Goal: Transaction & Acquisition: Obtain resource

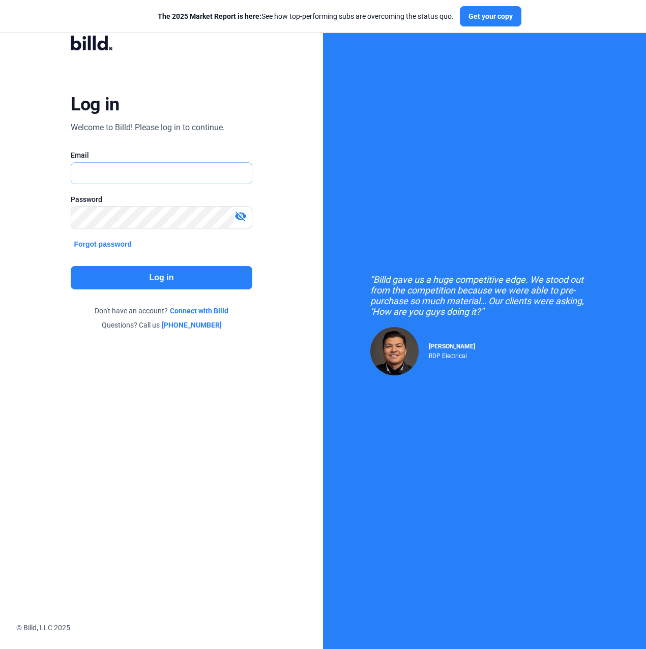
type input "[PERSON_NAME][EMAIL_ADDRESS][PERSON_NAME][DOMAIN_NAME]"
click at [135, 271] on button "Log in" at bounding box center [161, 277] width 181 height 23
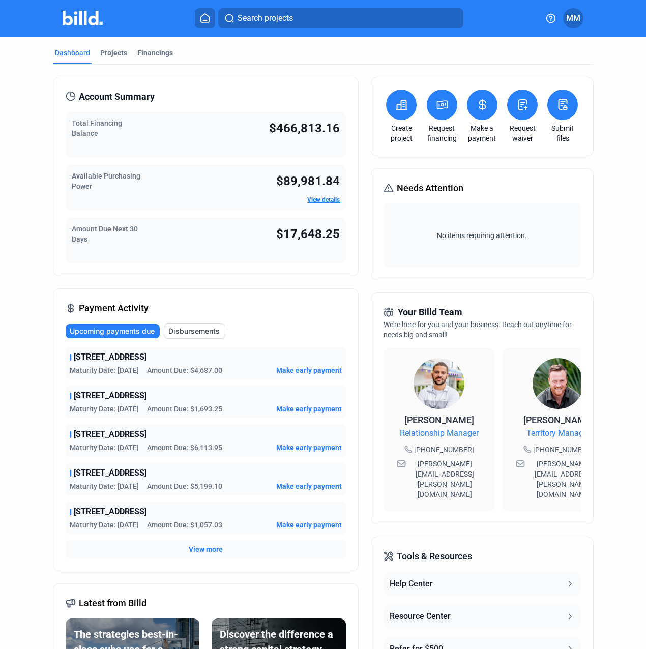
click at [444, 112] on button at bounding box center [442, 105] width 31 height 31
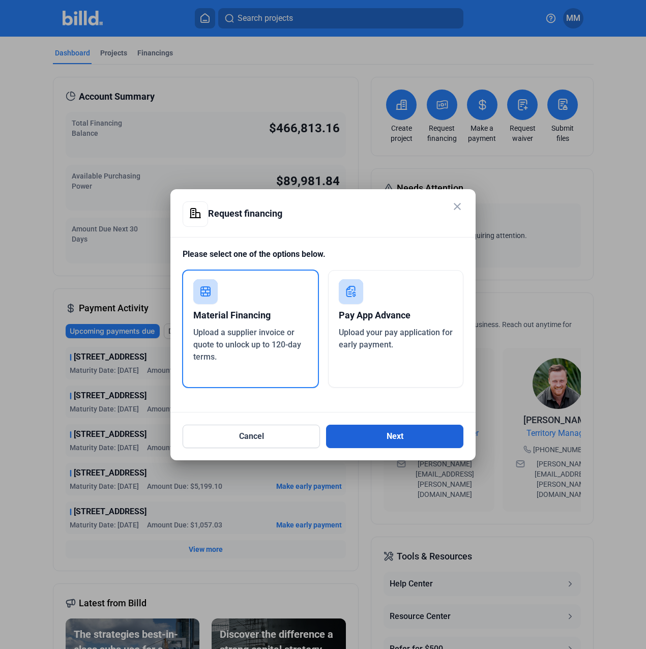
click at [394, 428] on button "Next" at bounding box center [394, 436] width 137 height 23
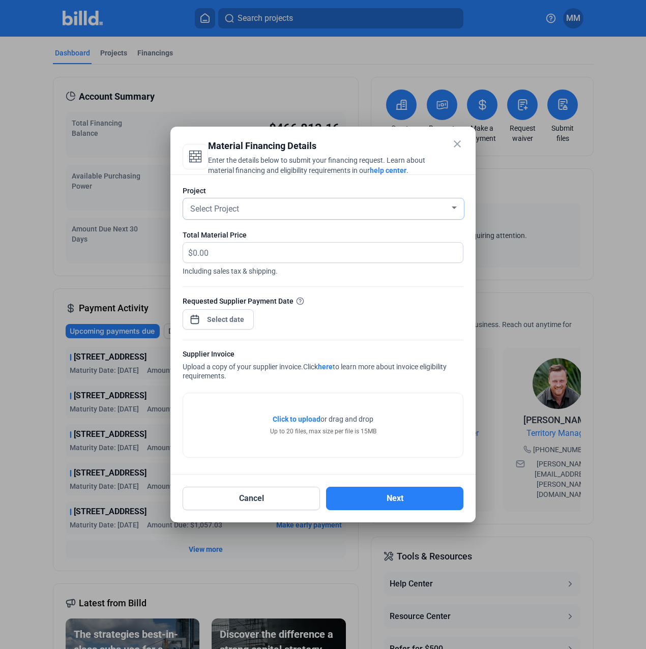
click at [237, 219] on div "Select Project" at bounding box center [323, 208] width 271 height 21
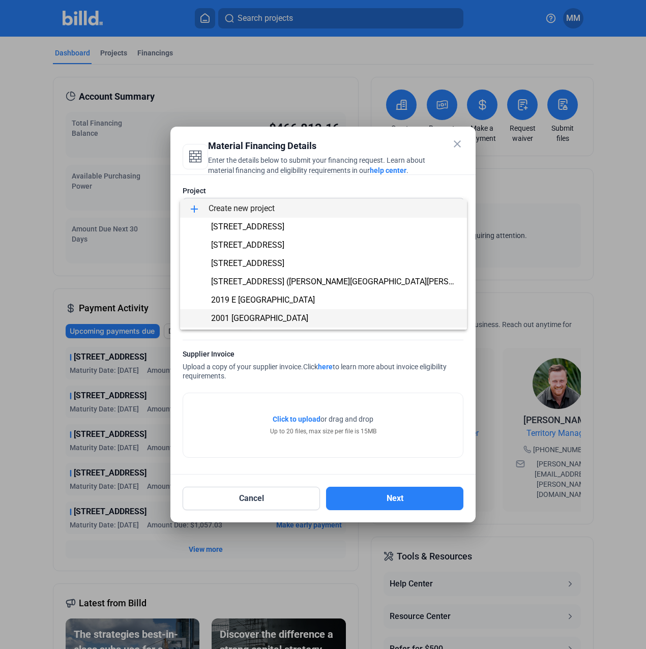
click at [246, 312] on span "2001 [GEOGRAPHIC_DATA]" at bounding box center [323, 318] width 271 height 18
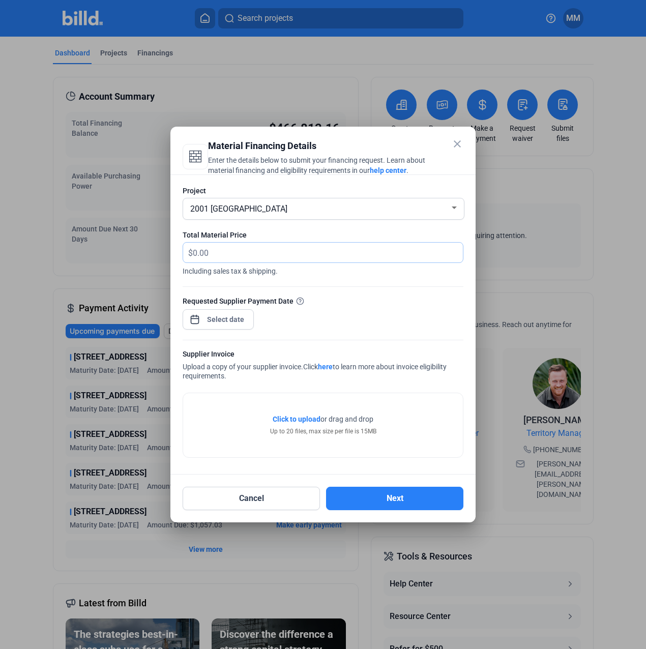
click at [260, 260] on input "text" at bounding box center [328, 253] width 270 height 20
type input "2,499.48"
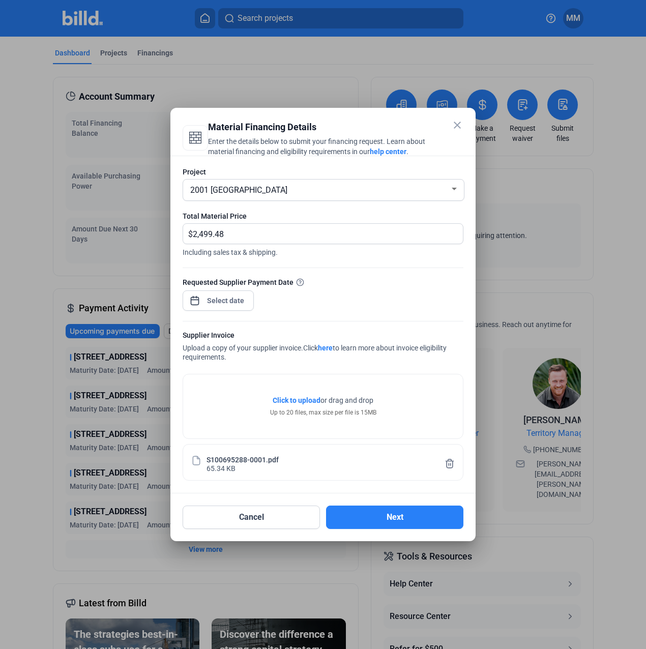
click at [226, 300] on div "close Material Financing Details Enter the details below to submit your financi…" at bounding box center [323, 324] width 646 height 649
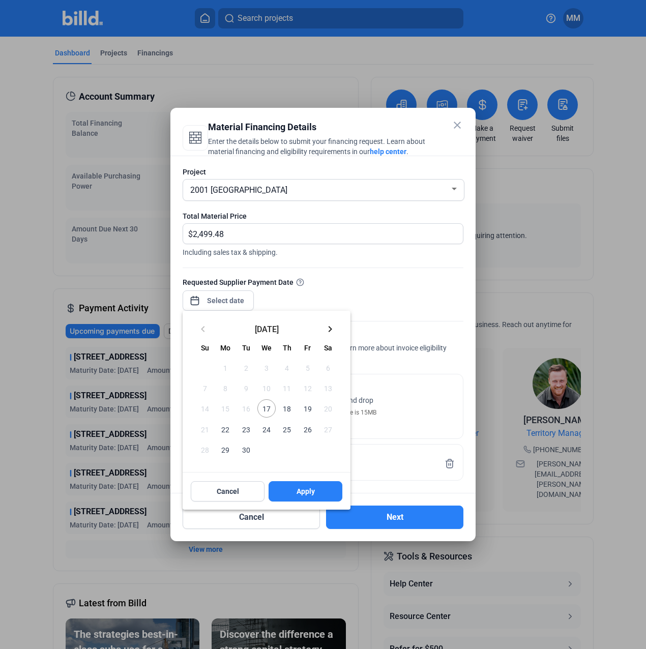
click at [269, 408] on span "17" at bounding box center [267, 409] width 18 height 18
click at [287, 482] on button "Apply" at bounding box center [306, 491] width 74 height 20
type input "[DATE]"
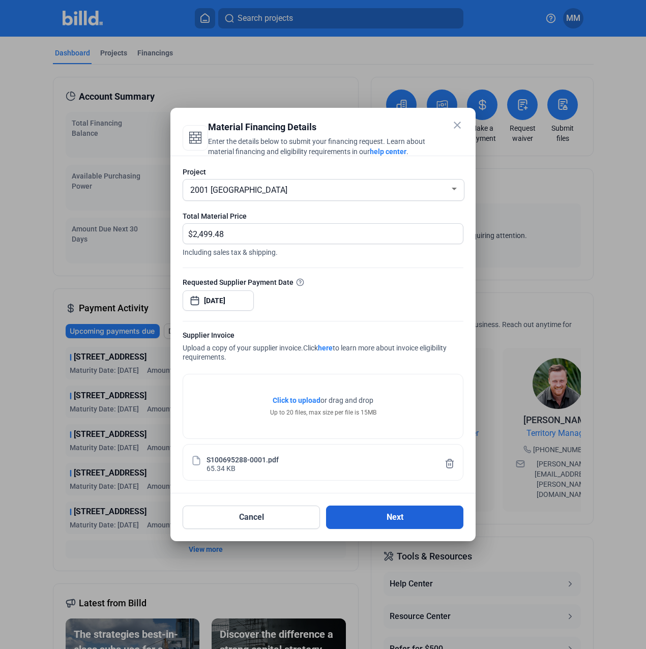
click at [351, 507] on button "Next" at bounding box center [394, 517] width 137 height 23
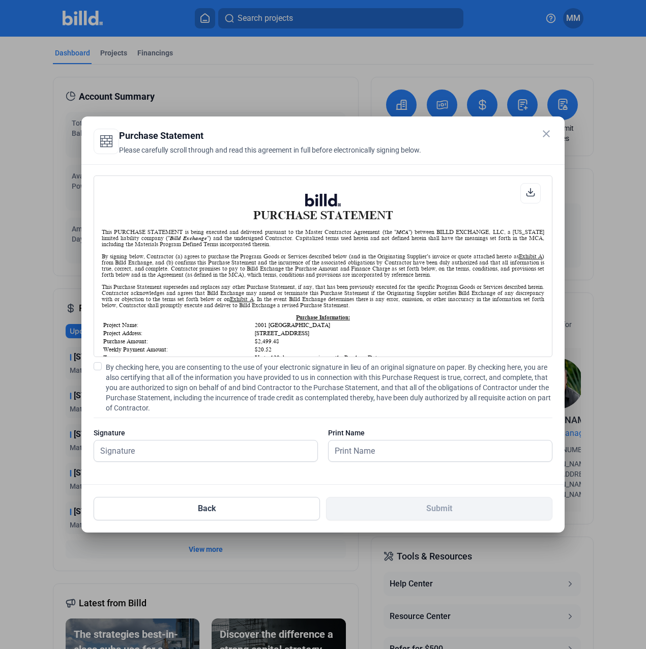
scroll to position [1, 0]
click at [163, 393] on span "By checking here, you are consenting to the use of your electronic signature in…" at bounding box center [329, 387] width 447 height 51
click at [0, 0] on input "By checking here, you are consenting to the use of your electronic signature in…" at bounding box center [0, 0] width 0 height 0
click at [155, 455] on input "text" at bounding box center [200, 451] width 212 height 21
type input "[PERSON_NAME][DATE]"
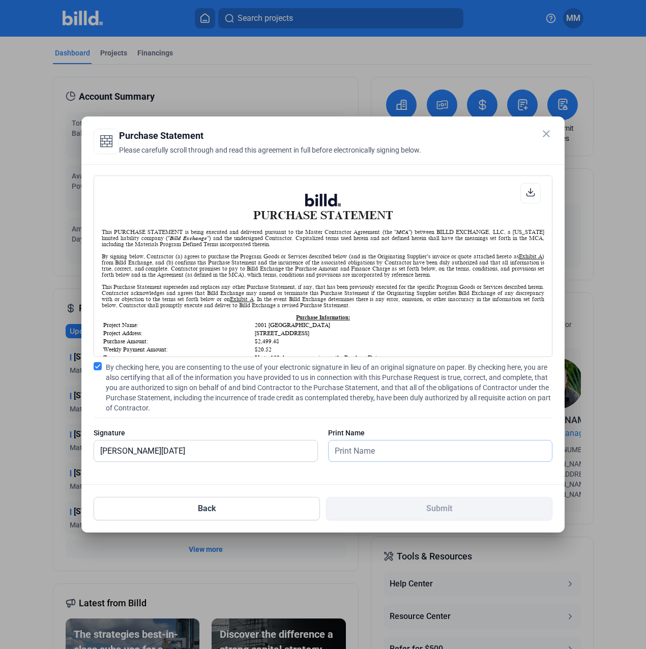
type input "[PERSON_NAME][DATE]"
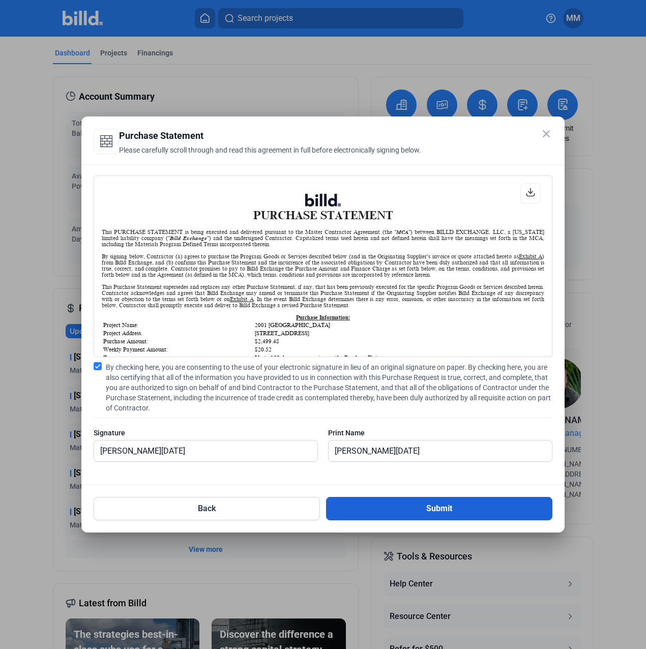
click at [380, 501] on button "Submit" at bounding box center [439, 508] width 226 height 23
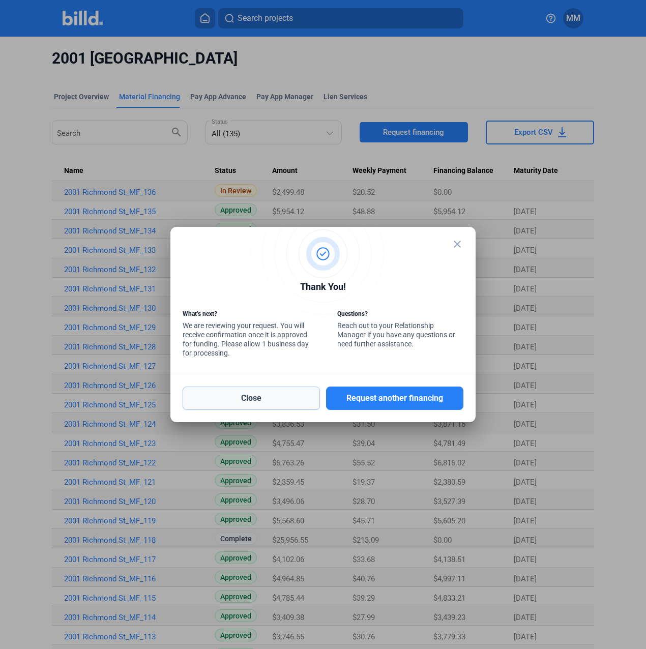
click at [197, 394] on button "Close" at bounding box center [251, 398] width 137 height 23
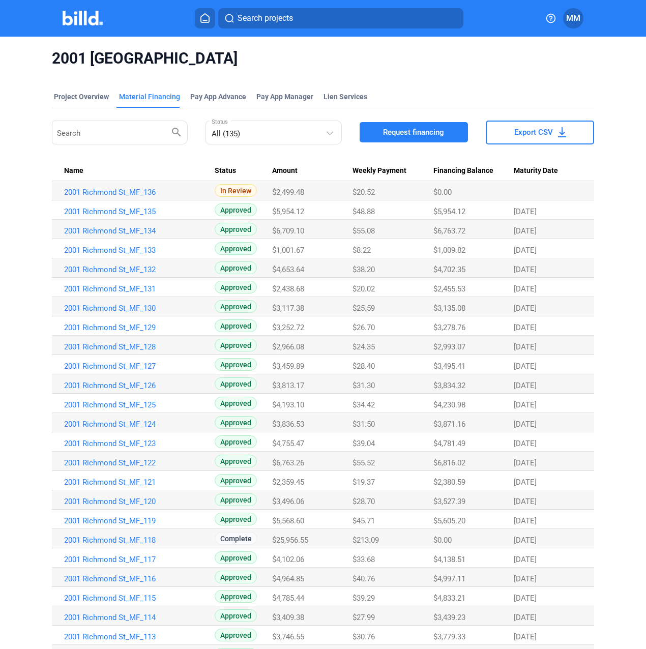
click at [198, 26] on button at bounding box center [205, 18] width 20 height 20
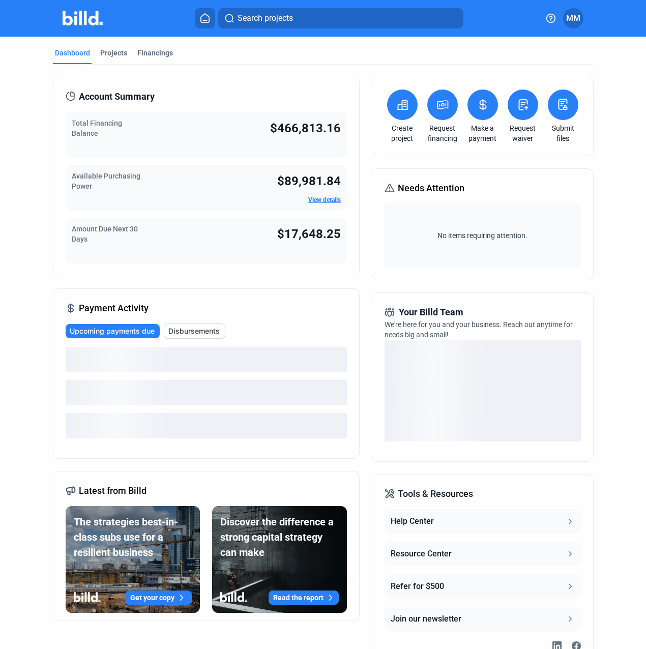
click at [437, 117] on button at bounding box center [443, 105] width 31 height 31
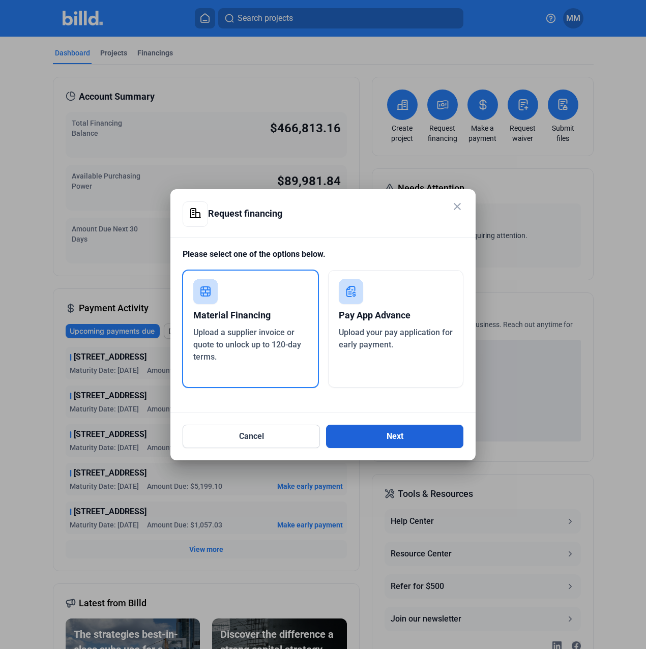
click at [347, 427] on button "Next" at bounding box center [394, 436] width 137 height 23
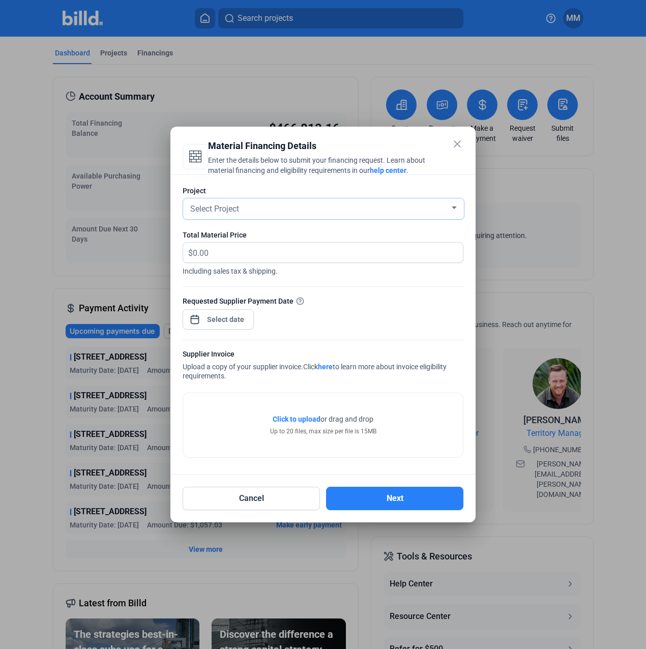
click at [288, 201] on div "Select Project" at bounding box center [319, 208] width 262 height 14
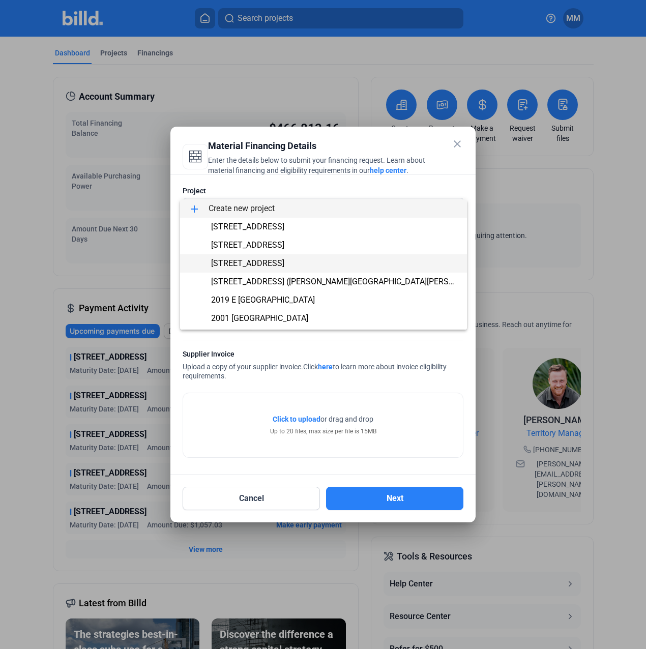
click at [268, 264] on span "[STREET_ADDRESS]" at bounding box center [247, 264] width 73 height 10
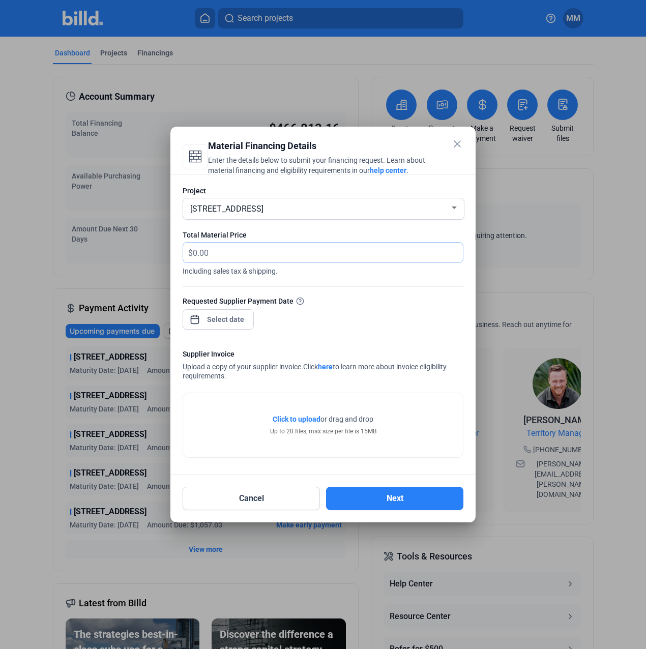
click at [261, 261] on input "text" at bounding box center [328, 253] width 270 height 20
type input "1,336.71"
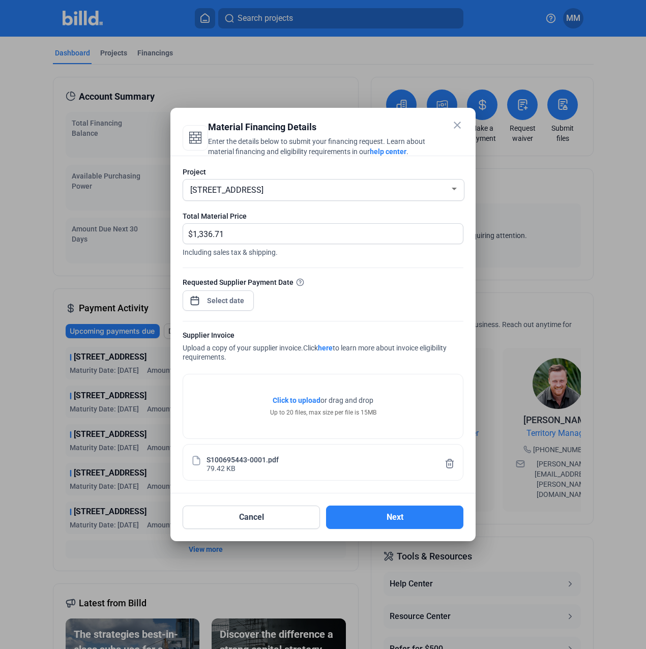
click at [239, 294] on div at bounding box center [226, 301] width 44 height 18
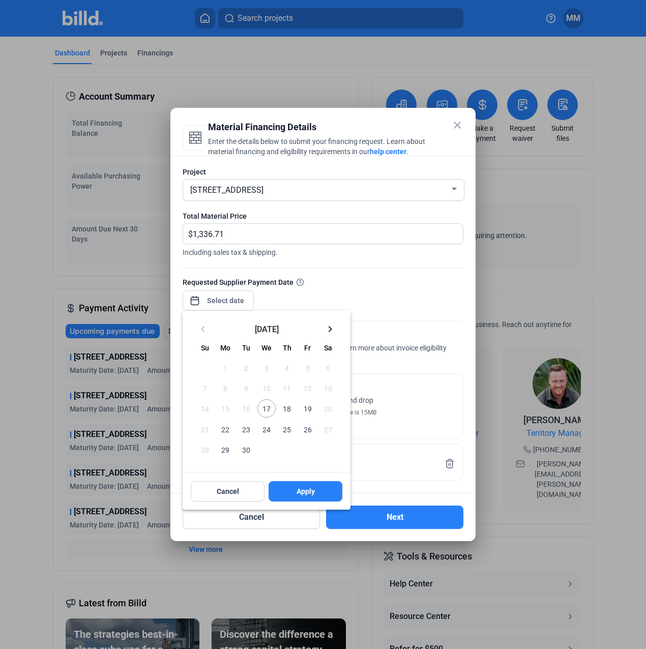
click at [261, 408] on span "17" at bounding box center [267, 409] width 18 height 18
click at [309, 500] on button "Apply" at bounding box center [306, 491] width 74 height 20
type input "[DATE]"
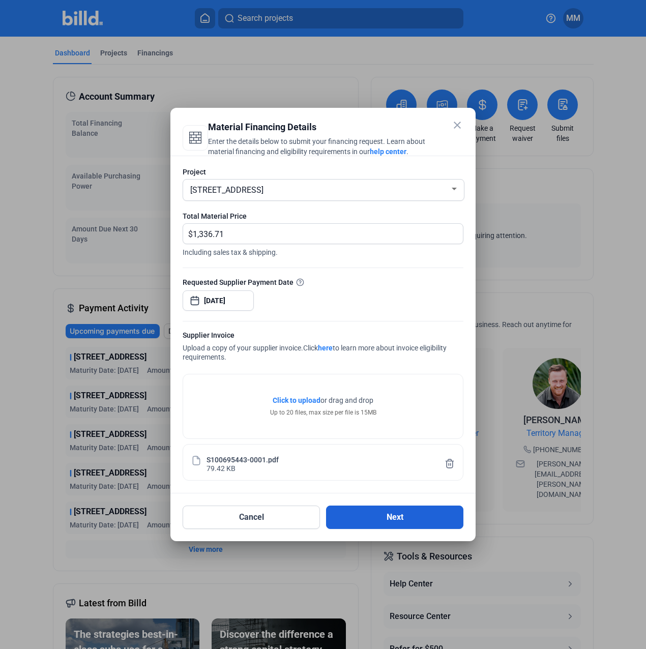
click at [355, 513] on button "Next" at bounding box center [394, 517] width 137 height 23
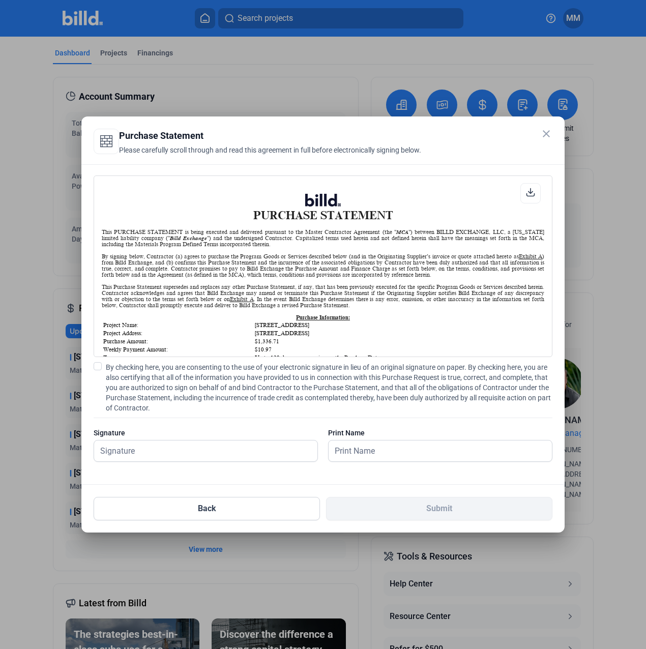
scroll to position [1, 0]
click at [199, 368] on span "By checking here, you are consenting to the use of your electronic signature in…" at bounding box center [329, 387] width 447 height 51
click at [0, 0] on input "By checking here, you are consenting to the use of your electronic signature in…" at bounding box center [0, 0] width 0 height 0
click at [190, 446] on input "text" at bounding box center [205, 451] width 223 height 21
type input "[PERSON_NAME][DATE]"
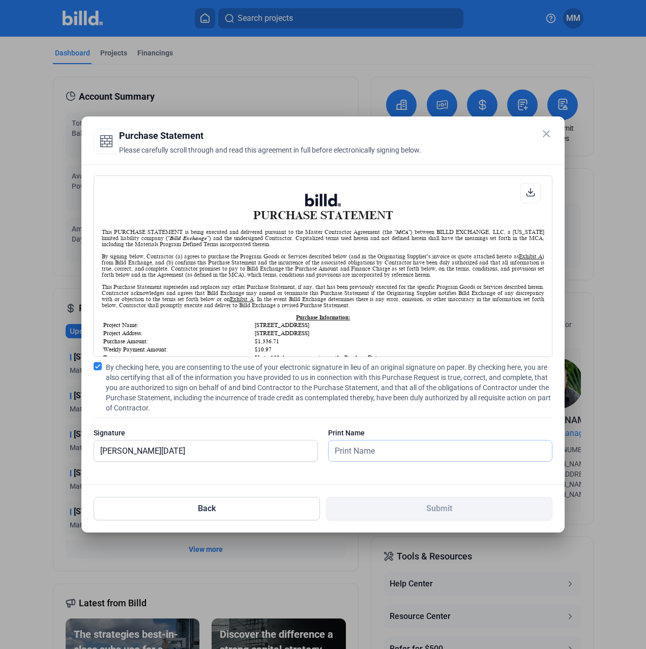
type input "[PERSON_NAME][DATE]"
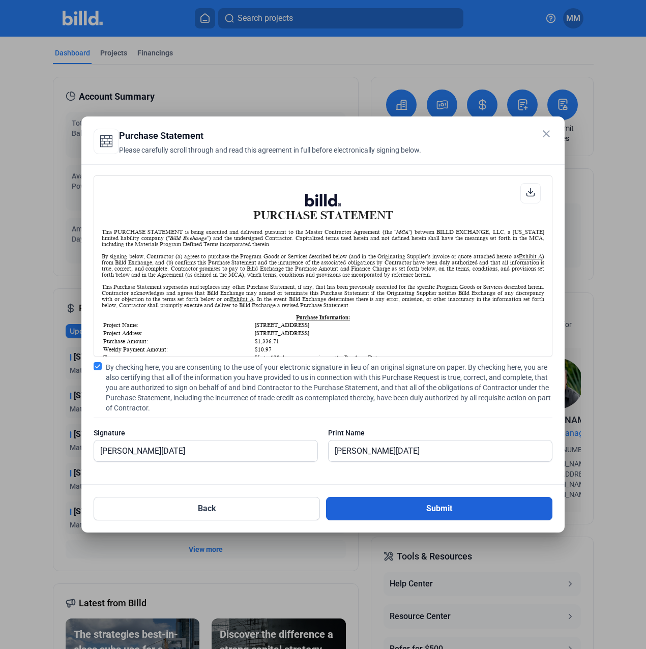
click at [472, 510] on button "Submit" at bounding box center [439, 508] width 226 height 23
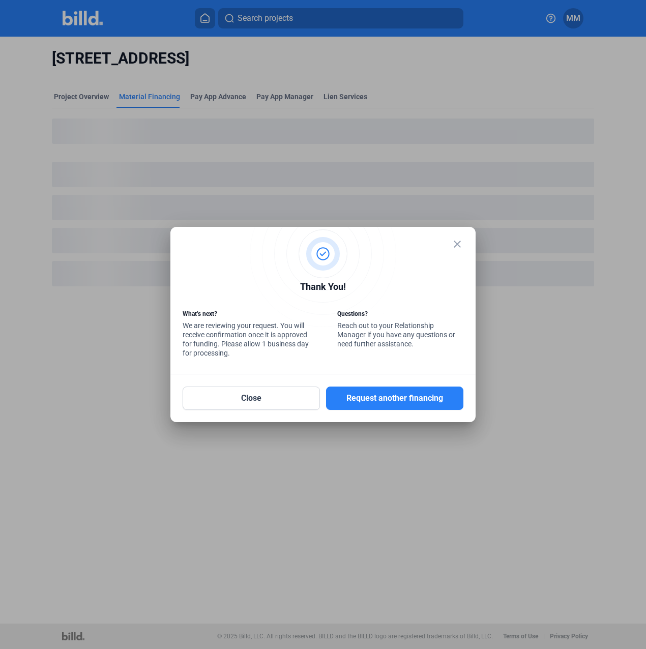
click at [348, 381] on div "Close Request another financing" at bounding box center [323, 393] width 281 height 36
click at [345, 392] on button "Request another financing" at bounding box center [394, 398] width 137 height 23
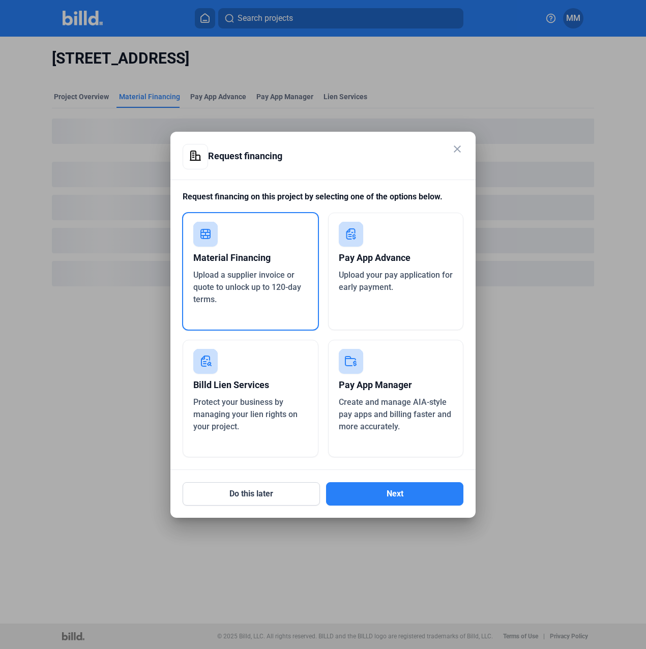
click at [309, 306] on div "Material Financing Upload a supplier invoice or quote to unlock up to 120-day t…" at bounding box center [250, 271] width 137 height 119
click at [409, 499] on button "Next" at bounding box center [394, 493] width 137 height 23
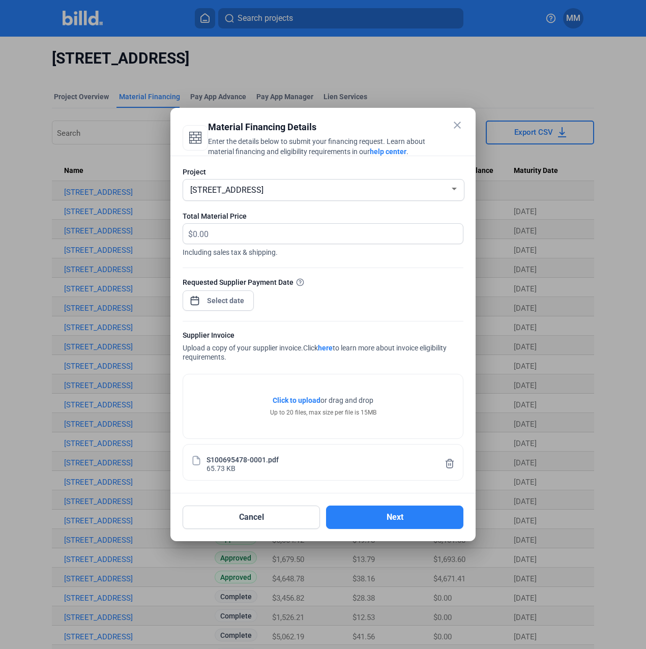
click at [231, 246] on span "Including sales tax & shipping." at bounding box center [323, 250] width 281 height 13
click at [235, 241] on input "text" at bounding box center [328, 234] width 270 height 20
type input "3,930.57"
click at [249, 310] on div at bounding box center [218, 300] width 71 height 22
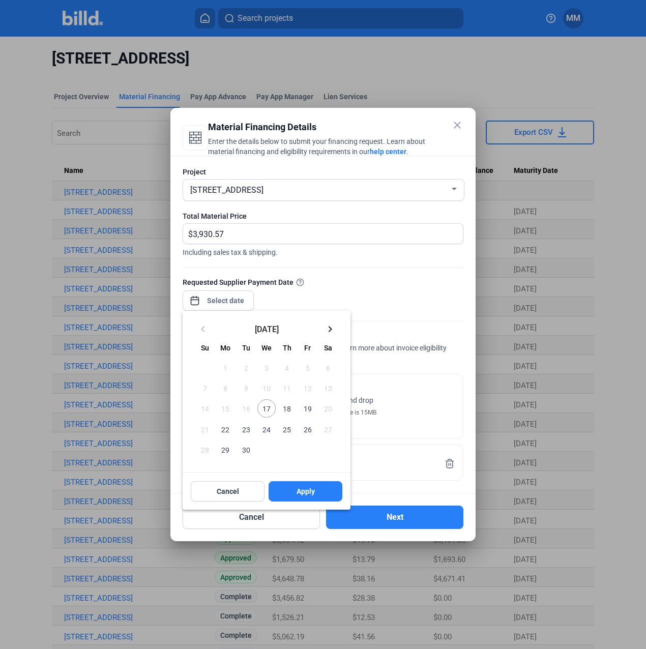
click at [268, 410] on span "17" at bounding box center [267, 409] width 18 height 18
click at [295, 481] on button "Apply" at bounding box center [306, 491] width 74 height 20
type input "[DATE]"
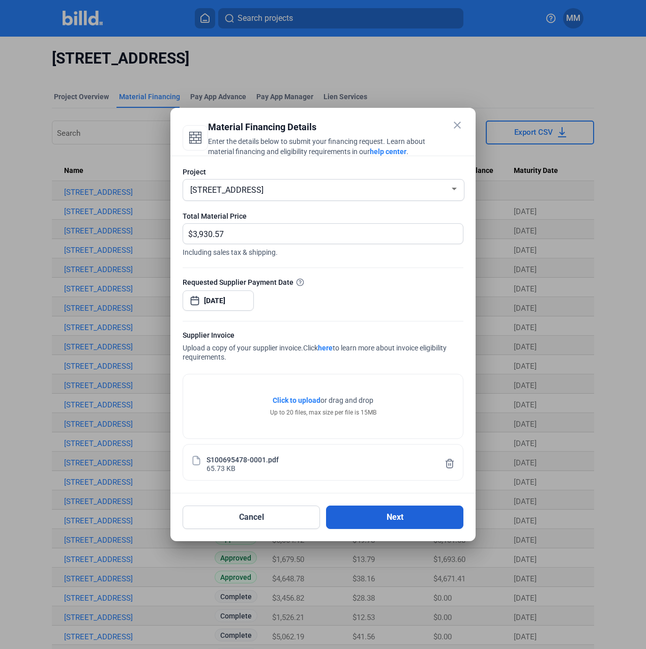
click at [363, 513] on button "Next" at bounding box center [394, 517] width 137 height 23
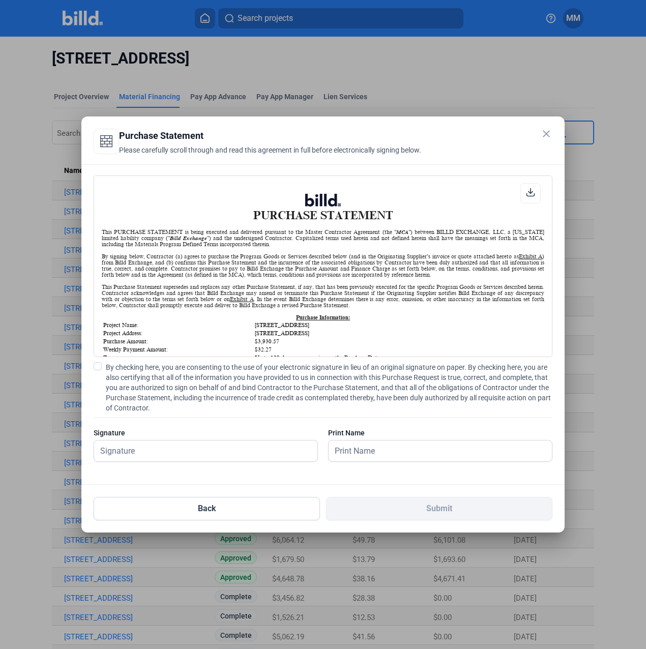
scroll to position [1, 0]
click at [154, 365] on span "By checking here, you are consenting to the use of your electronic signature in…" at bounding box center [329, 387] width 447 height 51
click at [0, 0] on input "By checking here, you are consenting to the use of your electronic signature in…" at bounding box center [0, 0] width 0 height 0
click at [151, 447] on input "text" at bounding box center [205, 451] width 223 height 21
type input "[PERSON_NAME][DATE]"
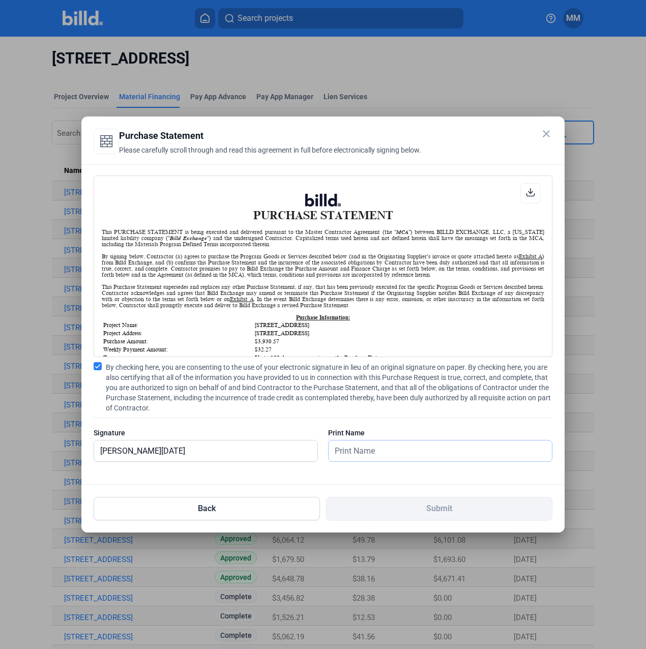
type input "[PERSON_NAME][DATE]"
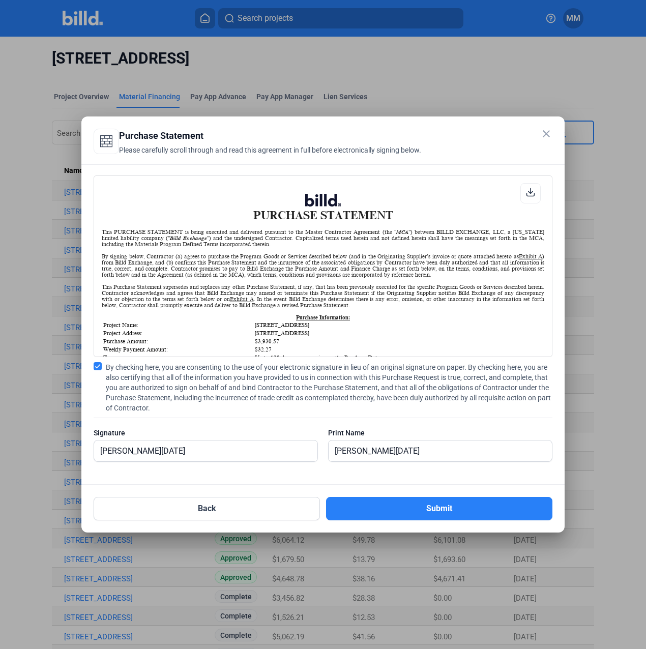
click at [499, 523] on mat-dialog-container "close Purchase Statement Please carefully scroll through and read this agreemen…" at bounding box center [322, 325] width 483 height 416
click at [502, 514] on button "Submit" at bounding box center [439, 508] width 226 height 23
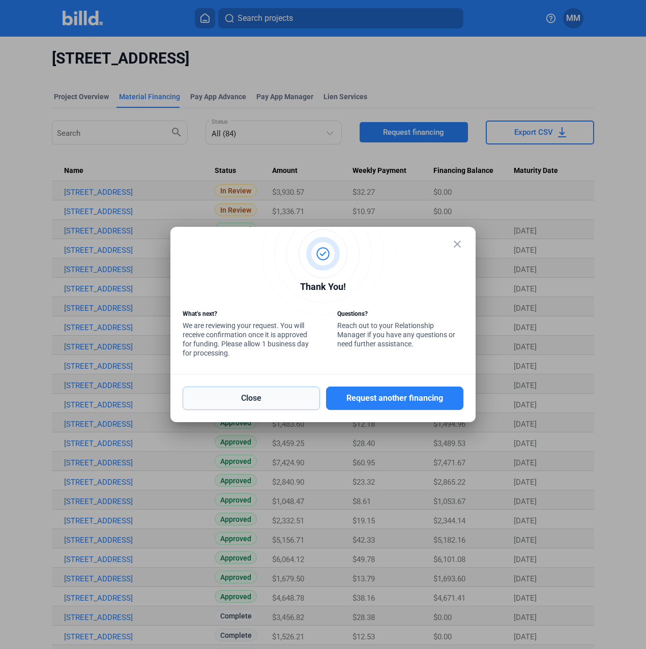
click at [297, 403] on button "Close" at bounding box center [251, 398] width 137 height 23
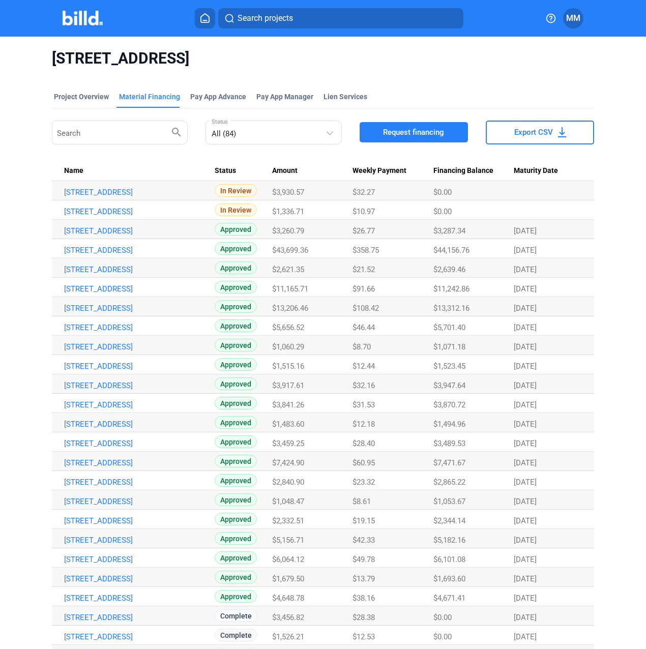
click at [543, 77] on div "[STREET_ADDRESS]" at bounding box center [323, 59] width 543 height 44
